Goal: Check status: Check status

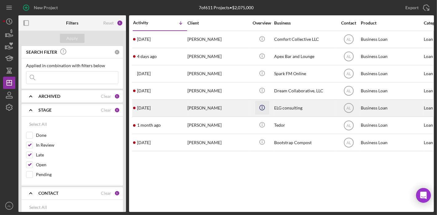
click at [262, 41] on circle "button" at bounding box center [261, 38] width 5 height 5
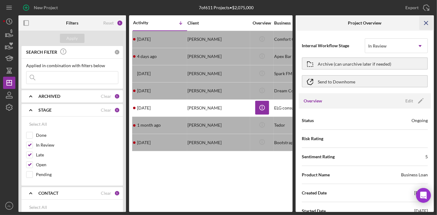
click at [425, 23] on icon "Icon/Menu Close" at bounding box center [427, 23] width 14 height 14
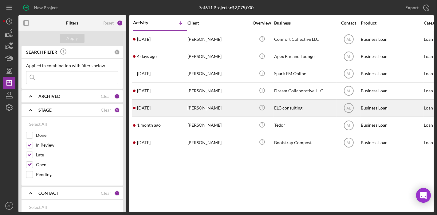
click at [226, 107] on div "[PERSON_NAME]" at bounding box center [217, 108] width 61 height 16
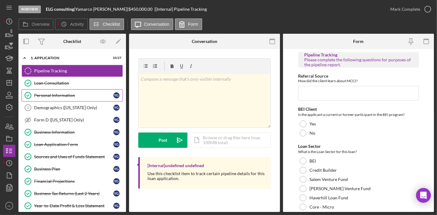
click at [64, 94] on div "Personal Information" at bounding box center [73, 95] width 79 height 5
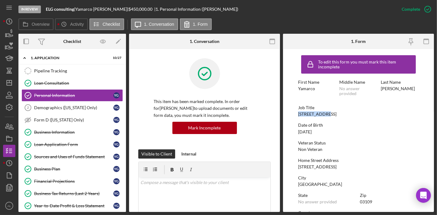
drag, startPoint x: 327, startPoint y: 114, endPoint x: 298, endPoint y: 113, distance: 29.2
click at [298, 113] on div "Job Title [STREET_ADDRESS]" at bounding box center [358, 110] width 121 height 11
click at [66, 164] on link "Business Plan Business Plan Y G" at bounding box center [72, 169] width 101 height 12
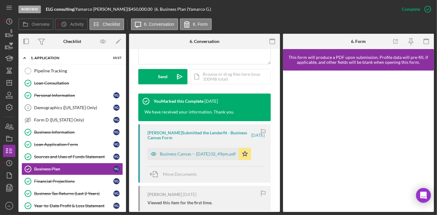
scroll to position [190, 0]
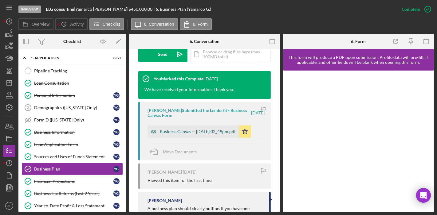
click at [214, 132] on div "Business Canvas -- [DATE] 02_49pm.pdf" at bounding box center [198, 131] width 76 height 5
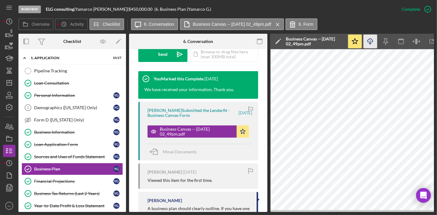
click at [373, 44] on icon "Icon/Download" at bounding box center [371, 42] width 14 height 14
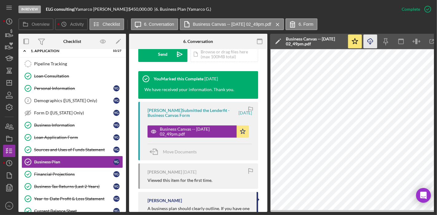
scroll to position [0, 0]
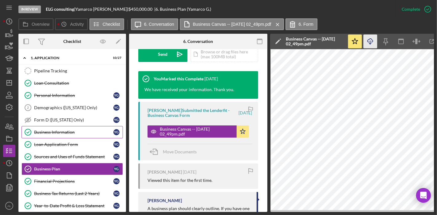
click at [72, 130] on div "Business Information" at bounding box center [73, 132] width 79 height 5
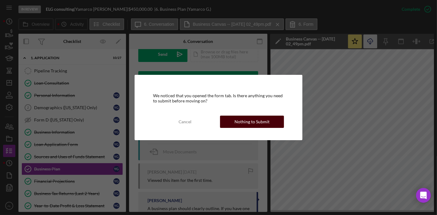
click at [231, 118] on button "Nothing to Submit" at bounding box center [252, 122] width 64 height 12
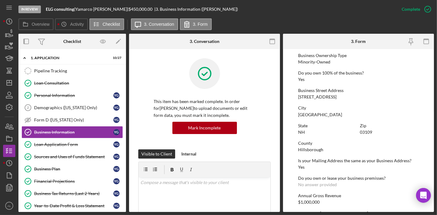
scroll to position [225, 0]
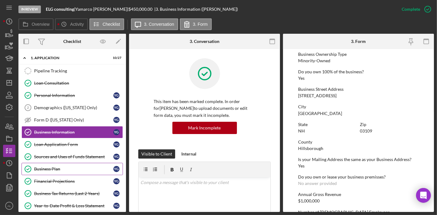
click at [54, 173] on link "Business Plan Business Plan Y G" at bounding box center [72, 169] width 101 height 12
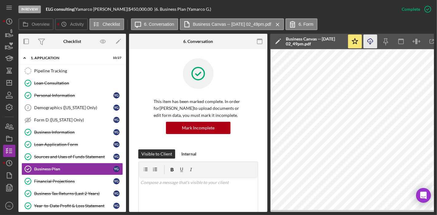
click at [369, 45] on icon "Icon/Download" at bounding box center [371, 42] width 14 height 14
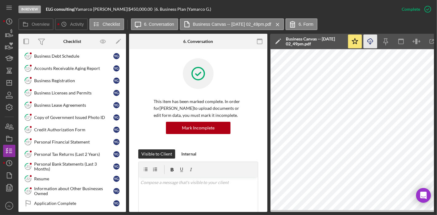
scroll to position [191, 0]
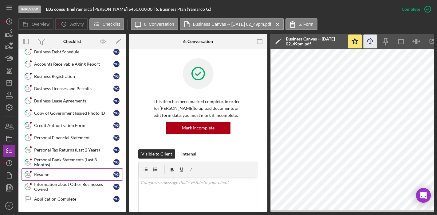
click at [61, 172] on div "Resume" at bounding box center [73, 174] width 79 height 5
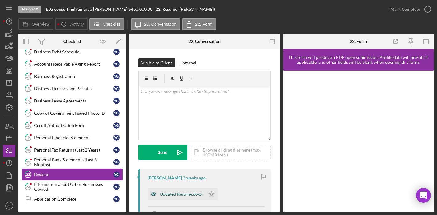
click at [183, 192] on div "Updated Resume.docx" at bounding box center [181, 194] width 42 height 5
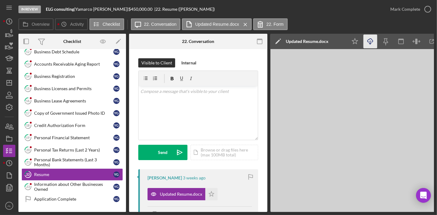
click at [373, 46] on icon "Icon/Download" at bounding box center [371, 42] width 14 height 14
